Goal: Navigation & Orientation: Find specific page/section

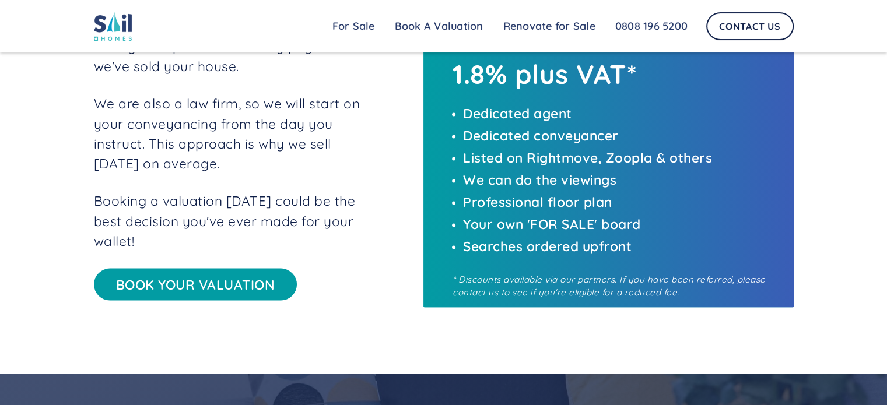
scroll to position [2347, 0]
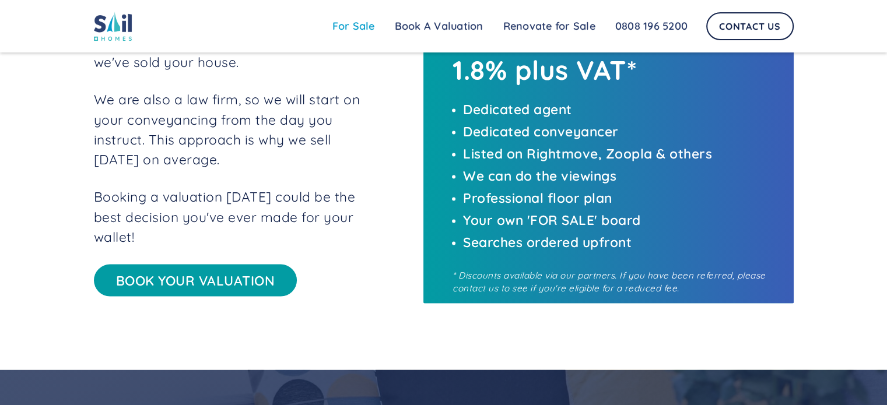
click at [359, 27] on link "For Sale" at bounding box center [353, 26] width 62 height 23
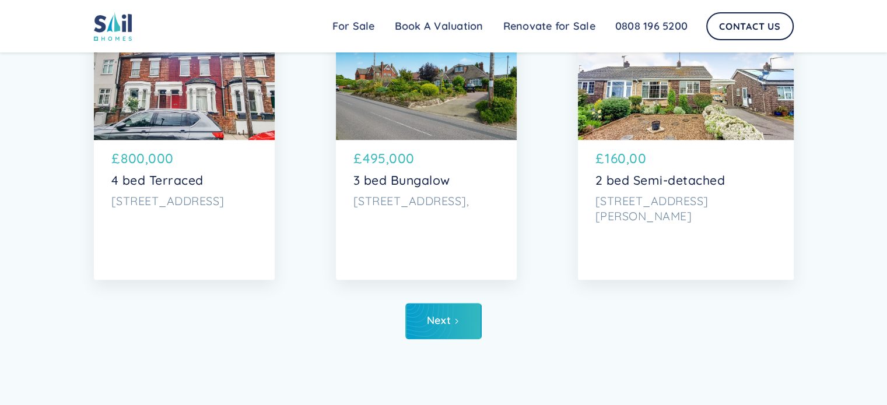
scroll to position [5643, 0]
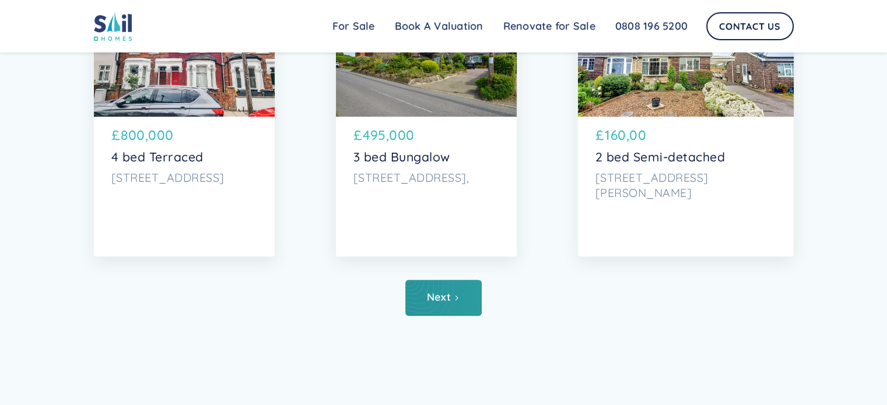
click at [455, 309] on link "Next" at bounding box center [443, 298] width 76 height 36
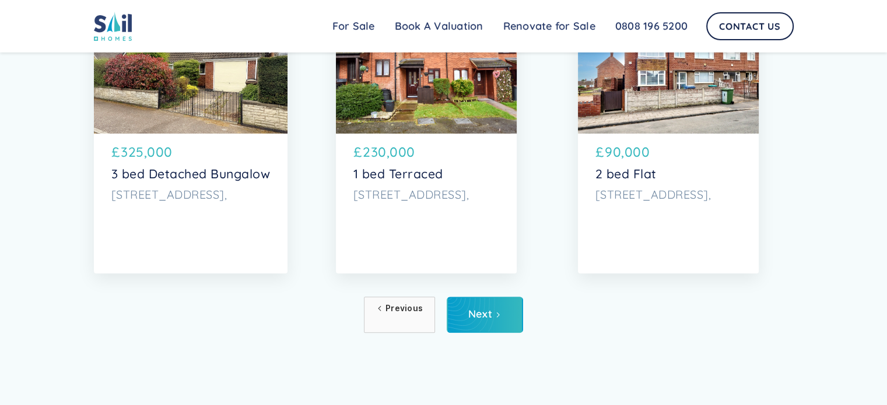
scroll to position [5643, 0]
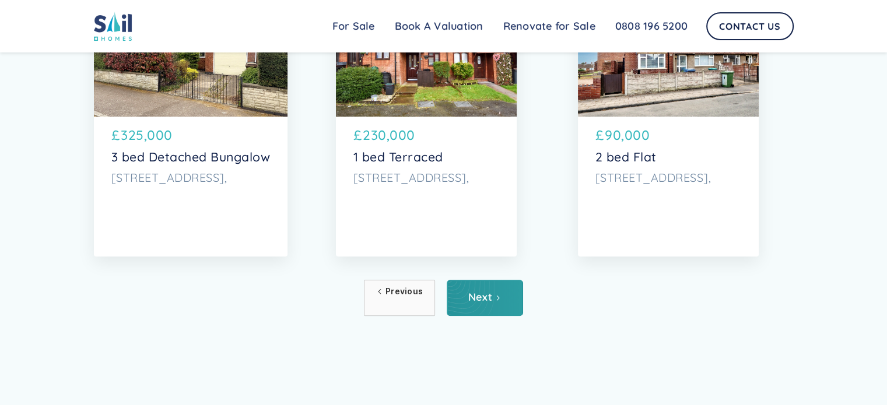
click at [491, 302] on link "Next" at bounding box center [485, 298] width 76 height 36
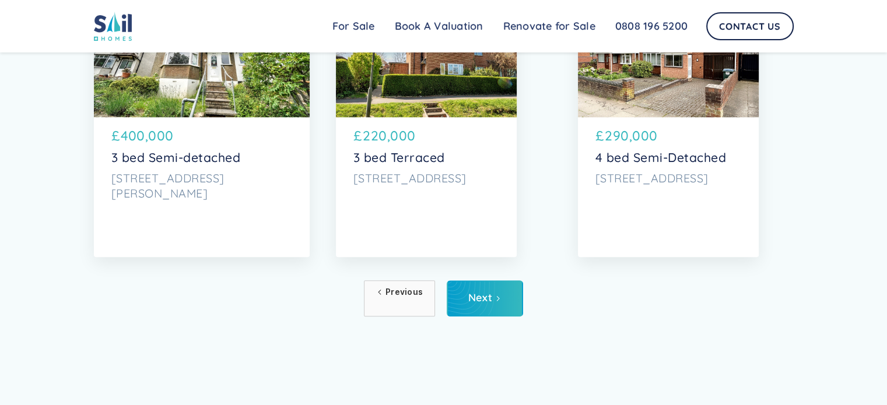
scroll to position [5643, 0]
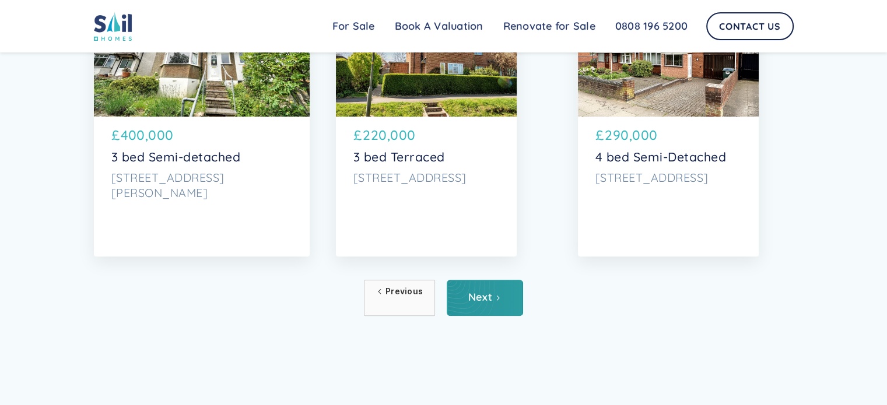
click at [479, 297] on div "Next" at bounding box center [480, 297] width 24 height 12
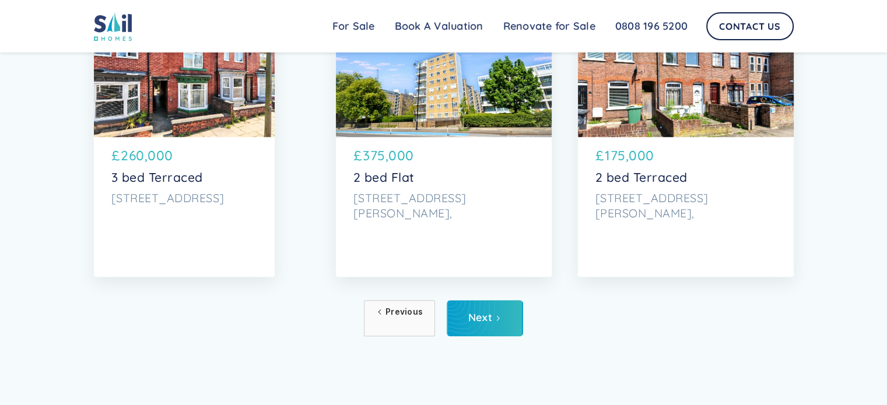
scroll to position [5627, 0]
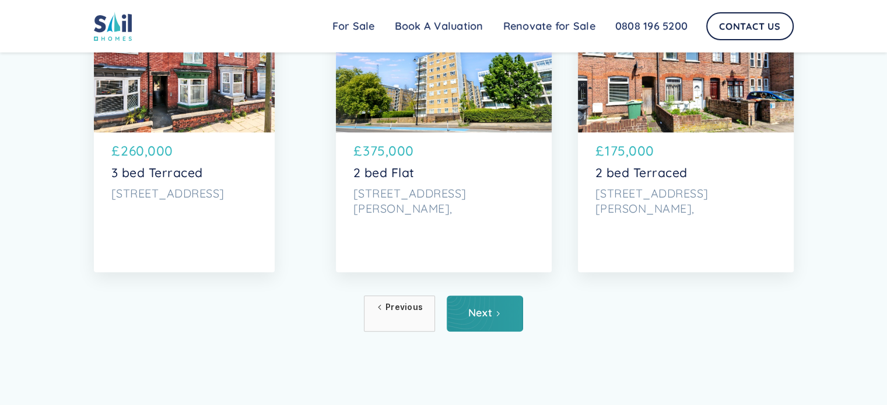
click at [494, 325] on link "Next" at bounding box center [485, 314] width 76 height 36
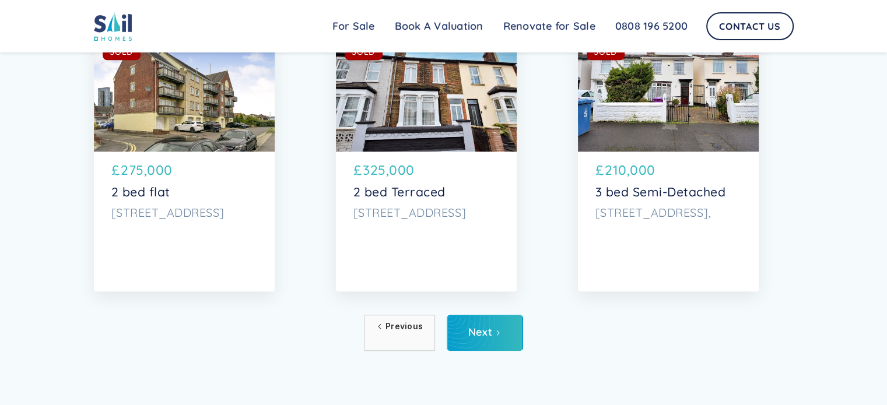
scroll to position [5612, 0]
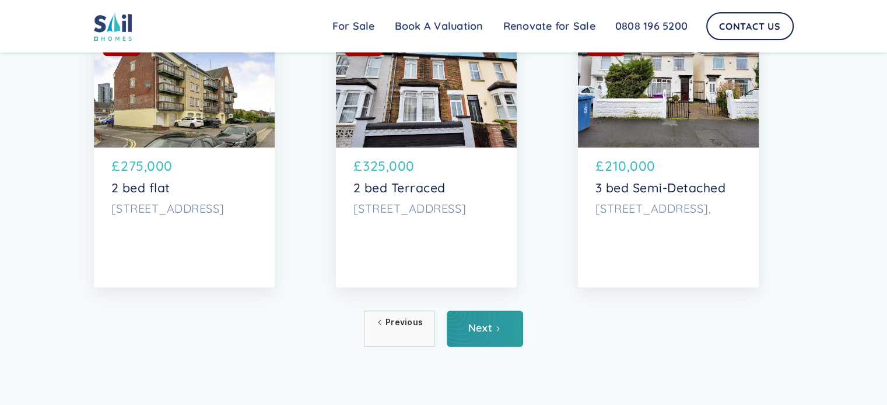
click at [491, 333] on link "Next" at bounding box center [485, 329] width 76 height 36
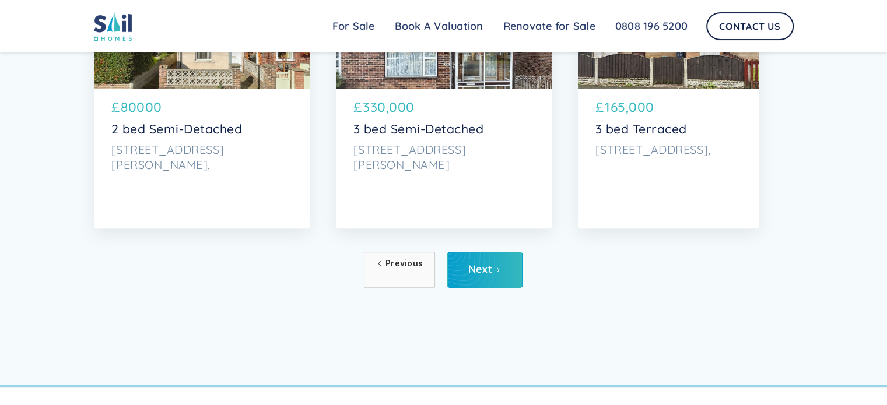
scroll to position [5681, 0]
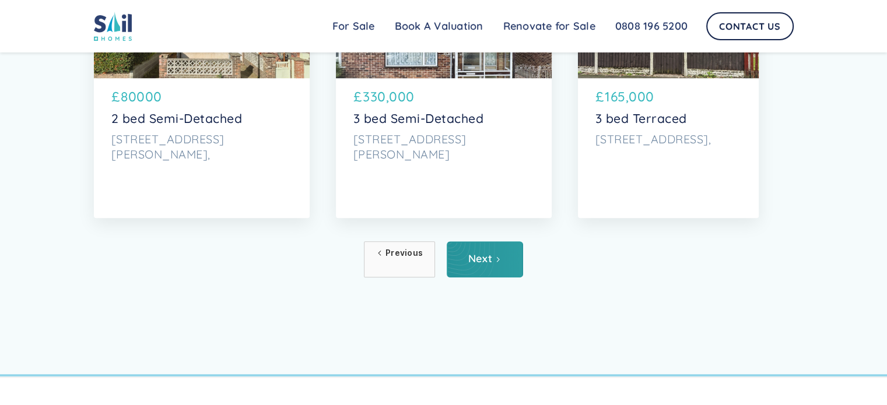
click at [470, 261] on div "Next" at bounding box center [480, 259] width 24 height 12
